Goal: Navigation & Orientation: Find specific page/section

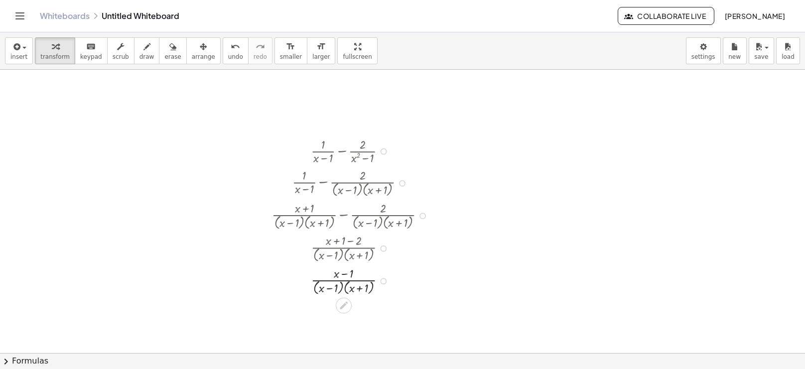
scroll to position [156, 0]
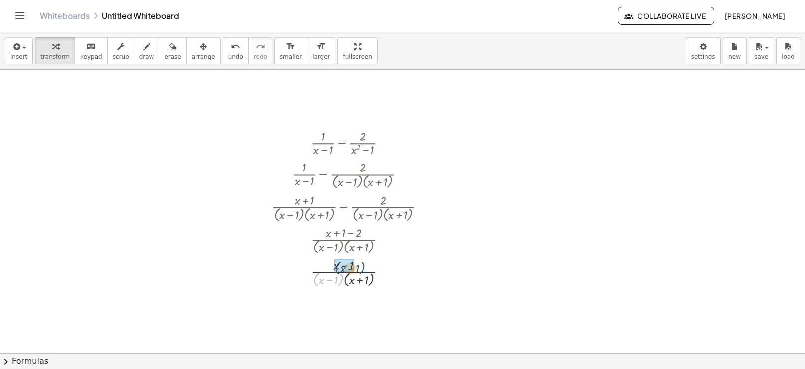
drag, startPoint x: 318, startPoint y: 280, endPoint x: 338, endPoint y: 269, distance: 23.0
click at [298, 304] on div at bounding box center [352, 303] width 171 height 31
click at [412, 300] on div at bounding box center [352, 303] width 171 height 31
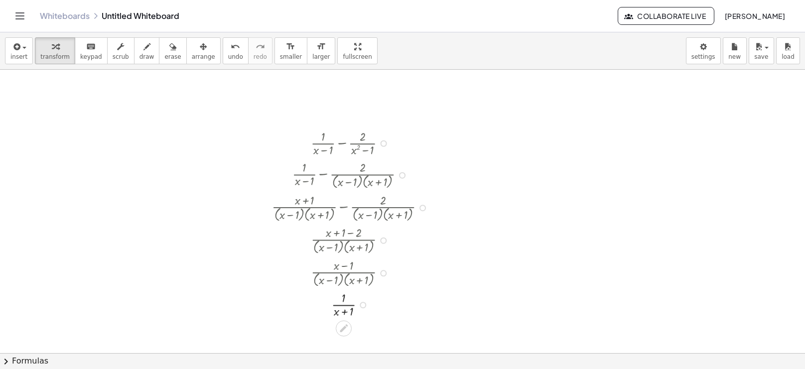
click at [412, 300] on div at bounding box center [352, 303] width 171 height 31
click at [394, 306] on div at bounding box center [352, 303] width 171 height 31
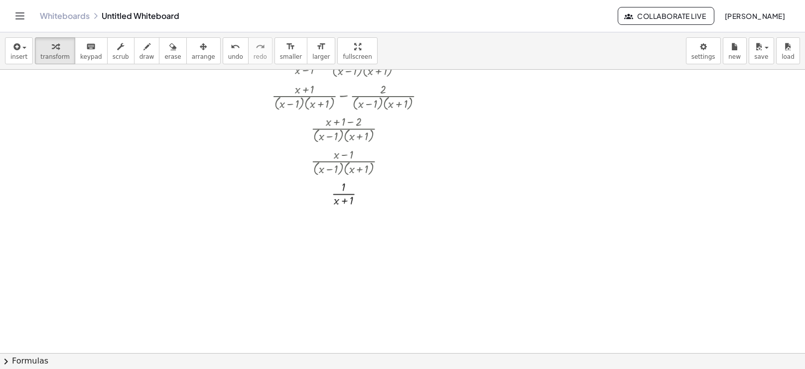
scroll to position [282, 0]
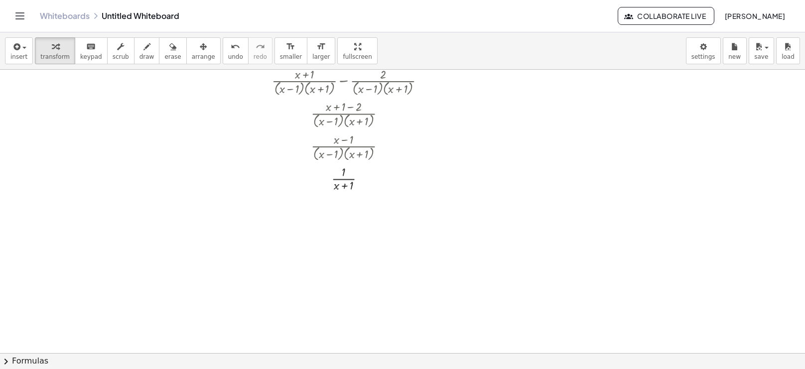
click at [470, 180] on div at bounding box center [402, 213] width 805 height 851
click at [527, 194] on div at bounding box center [527, 194] width 6 height 6
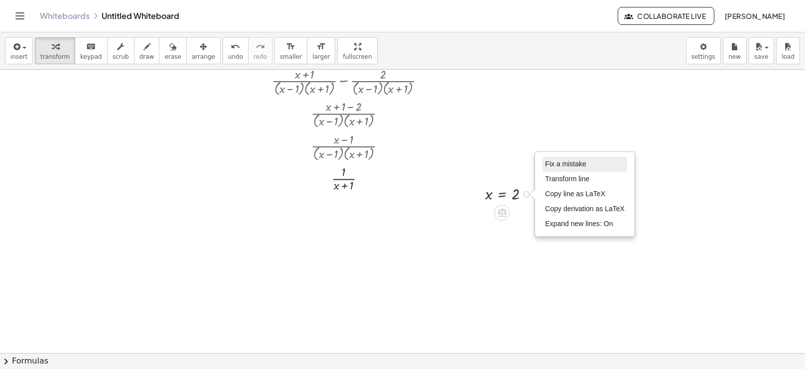
click at [556, 163] on span "Fix a mistake" at bounding box center [565, 164] width 41 height 8
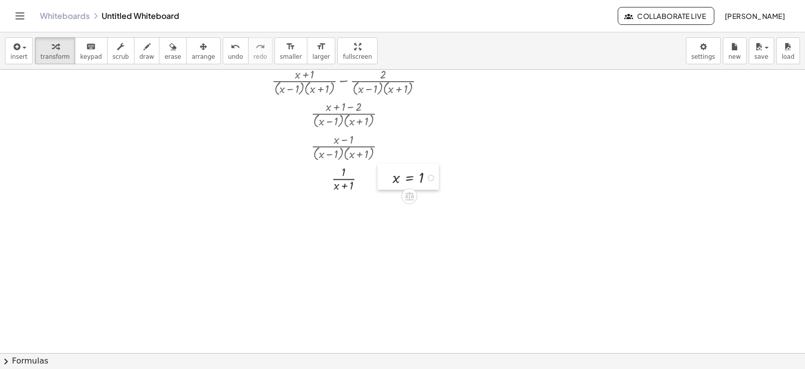
drag, startPoint x: 481, startPoint y: 194, endPoint x: 392, endPoint y: 179, distance: 90.5
click at [392, 179] on div at bounding box center [385, 177] width 15 height 26
click at [394, 178] on div at bounding box center [388, 178] width 15 height 26
drag, startPoint x: 399, startPoint y: 180, endPoint x: 336, endPoint y: 187, distance: 63.7
click at [344, 215] on div at bounding box center [352, 209] width 171 height 31
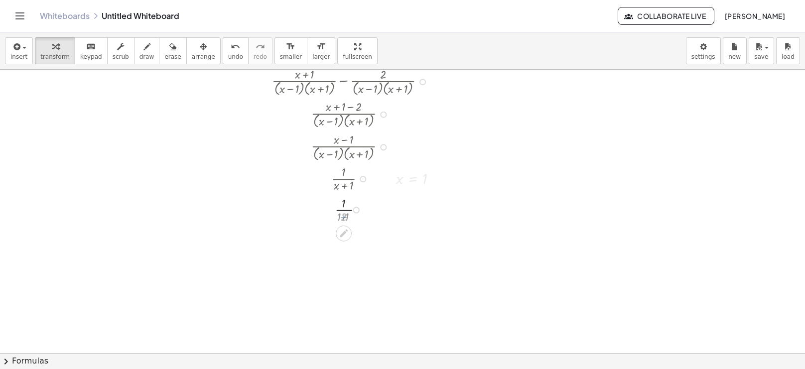
click at [344, 217] on div at bounding box center [352, 209] width 171 height 31
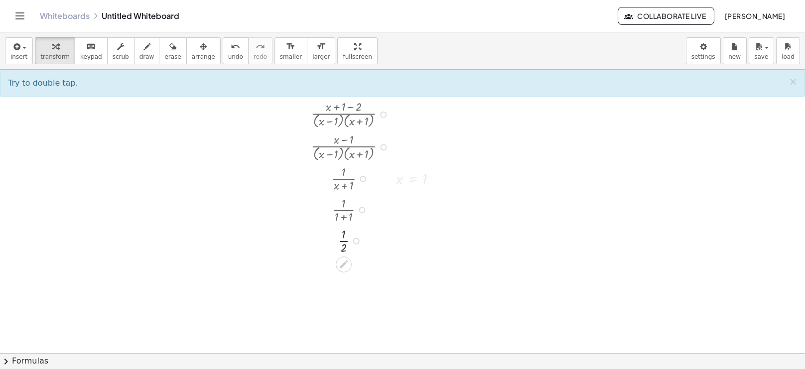
click at [343, 227] on div at bounding box center [352, 240] width 171 height 31
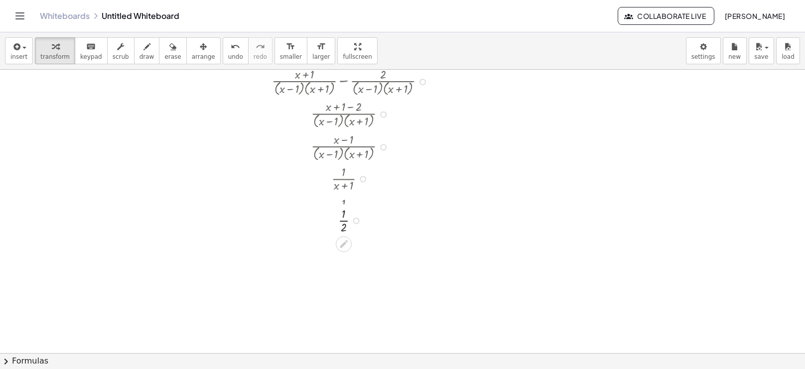
drag, startPoint x: 358, startPoint y: 240, endPoint x: 358, endPoint y: 214, distance: 25.9
click at [344, 221] on div "· · 1 2" at bounding box center [344, 221] width 0 height 0
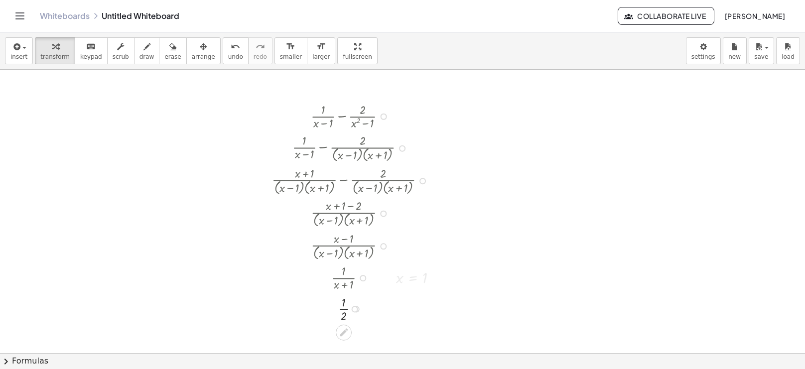
scroll to position [182, 0]
